Goal: Information Seeking & Learning: Learn about a topic

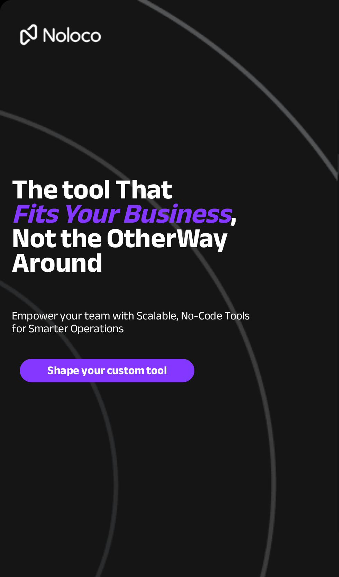
click at [34, 306] on div at bounding box center [169, 180] width 325 height 361
click at [1, 56] on div at bounding box center [169, 180] width 339 height 361
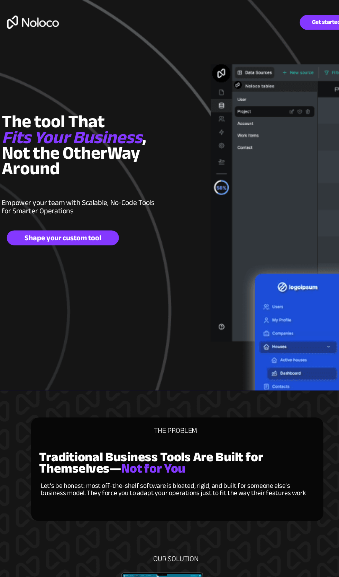
click at [183, 281] on div at bounding box center [169, 180] width 325 height 361
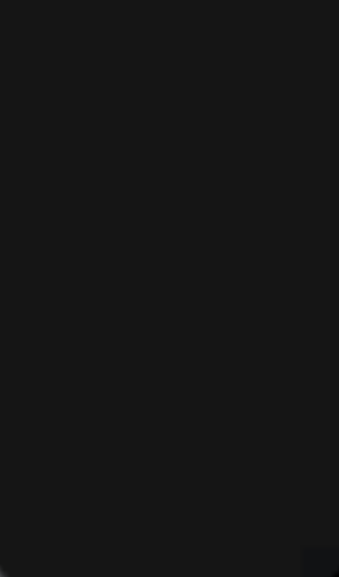
click at [182, 34] on div at bounding box center [169, 180] width 325 height 361
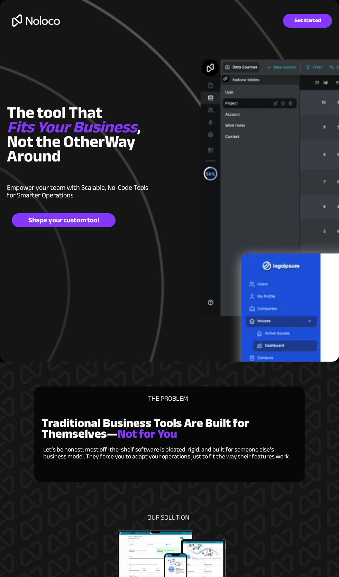
click at [130, 284] on div at bounding box center [169, 180] width 325 height 361
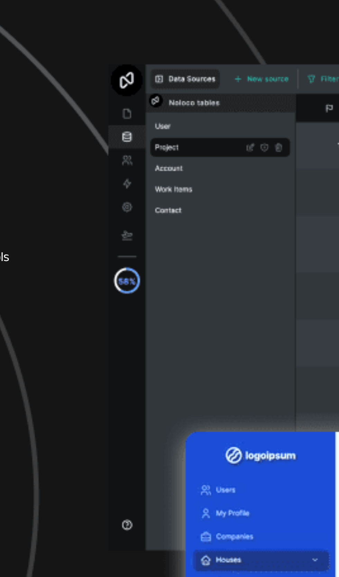
scroll to position [27, 0]
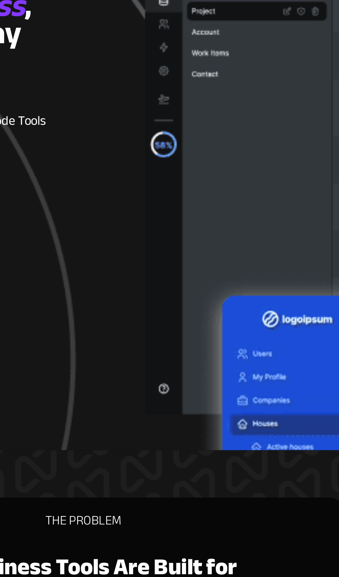
click at [203, 221] on div at bounding box center [169, 153] width 325 height 361
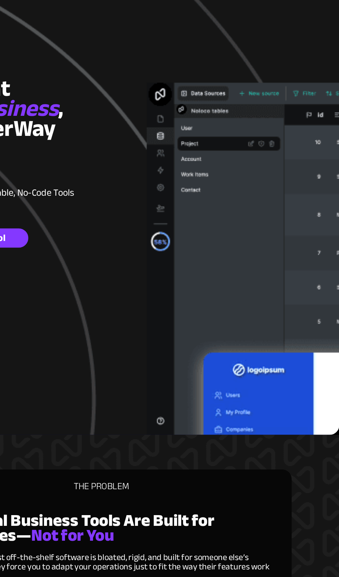
scroll to position [0, 0]
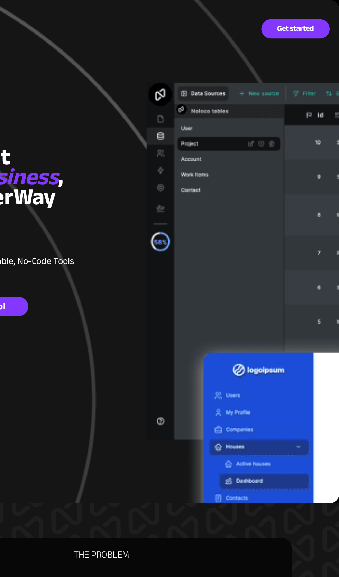
click at [253, 233] on div at bounding box center [169, 180] width 325 height 361
